Goal: Task Accomplishment & Management: Use online tool/utility

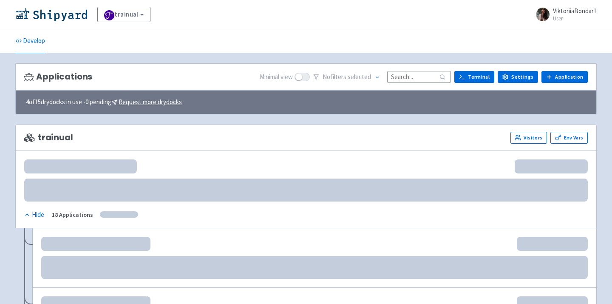
click at [416, 77] on input at bounding box center [419, 76] width 64 height 11
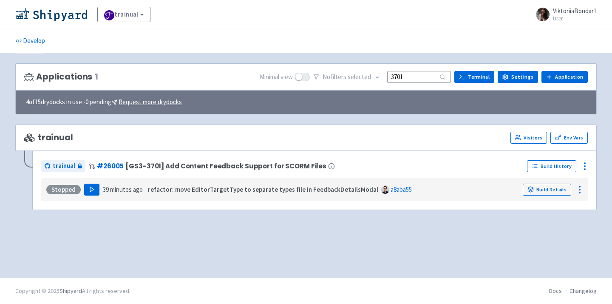
type input "3701"
click at [92, 187] on icon "button" at bounding box center [92, 189] width 6 height 6
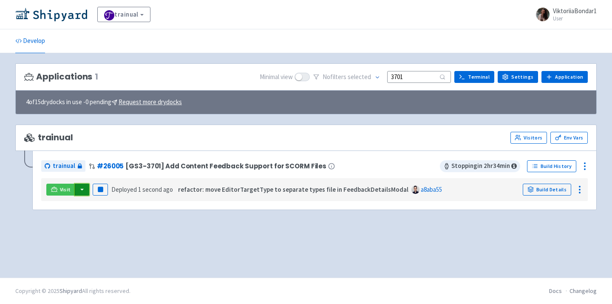
click at [81, 189] on button "button" at bounding box center [82, 190] width 14 height 12
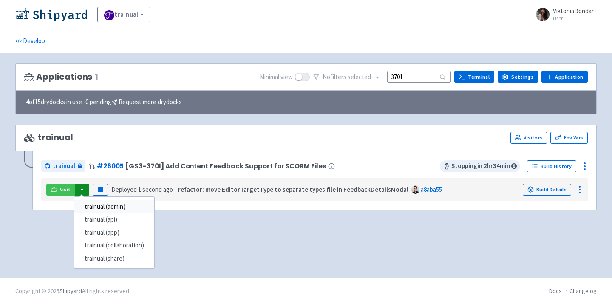
click at [98, 205] on link "trainual (admin)" at bounding box center [114, 206] width 80 height 13
